Goal: Check status

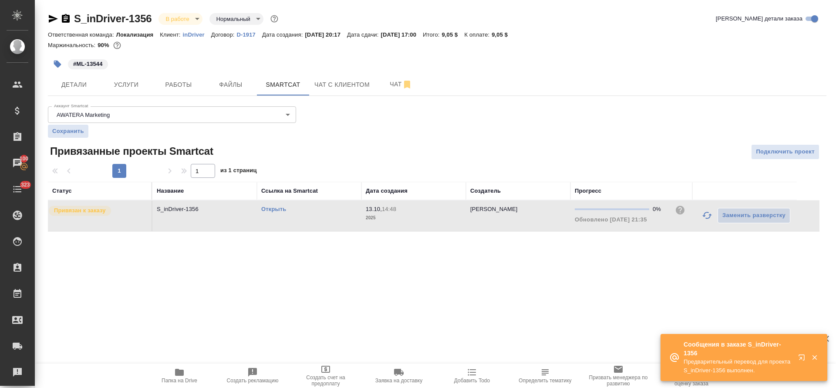
click at [705, 215] on icon "button" at bounding box center [707, 215] width 10 height 7
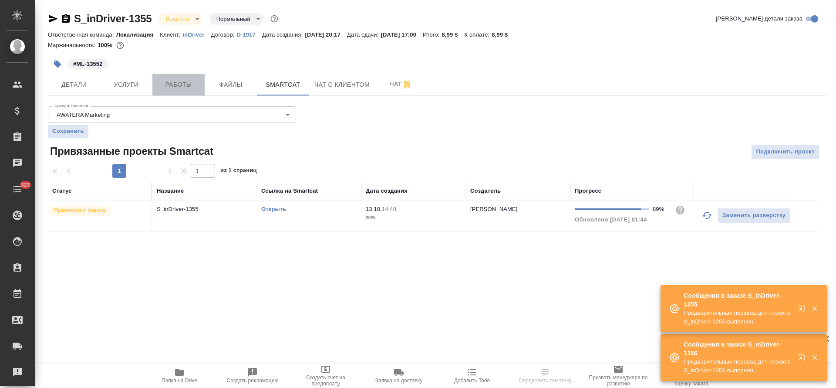
click at [182, 94] on button "Работы" at bounding box center [178, 85] width 52 height 22
